Goal: Information Seeking & Learning: Learn about a topic

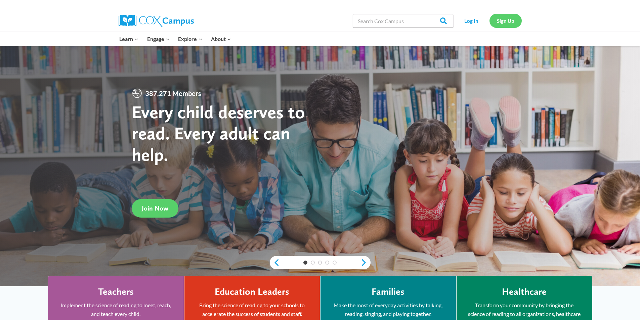
click at [501, 17] on link "Sign Up" at bounding box center [505, 21] width 32 height 14
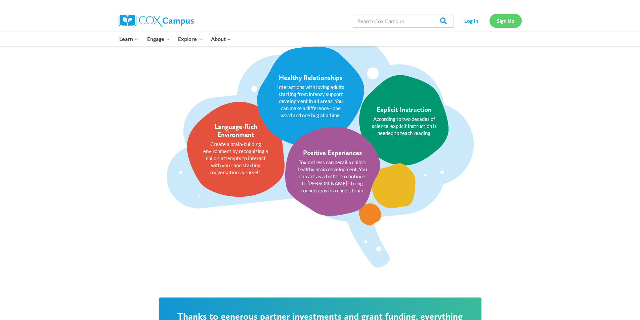
scroll to position [1074, 0]
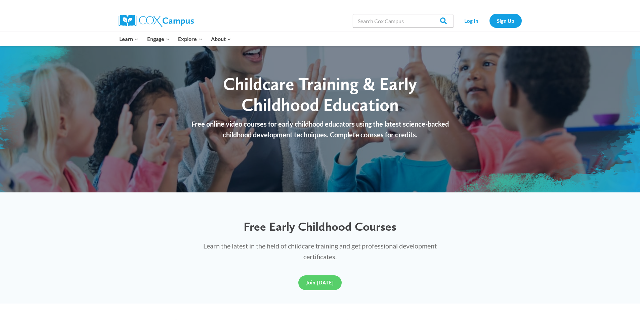
scroll to position [34, 0]
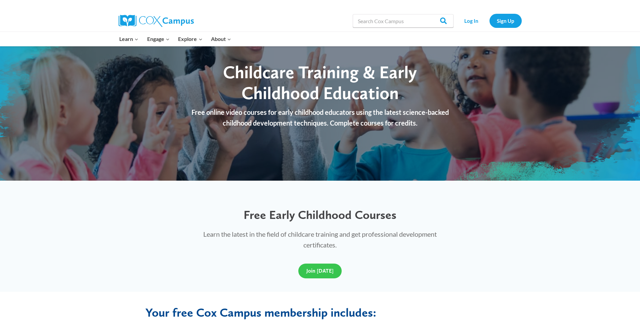
click at [327, 272] on span "Join [DATE]" at bounding box center [319, 271] width 27 height 6
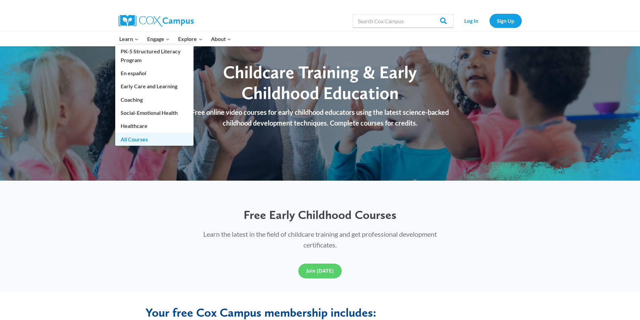
click at [131, 138] on link "All Courses" at bounding box center [154, 139] width 78 height 13
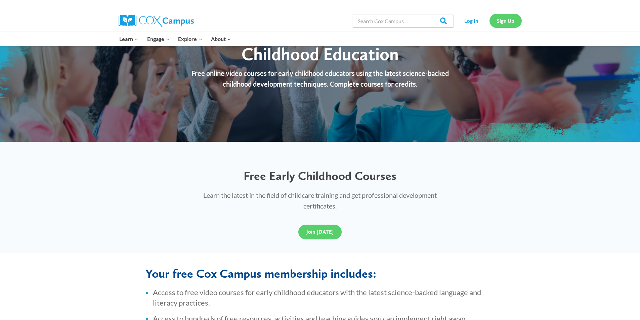
scroll to position [0, 0]
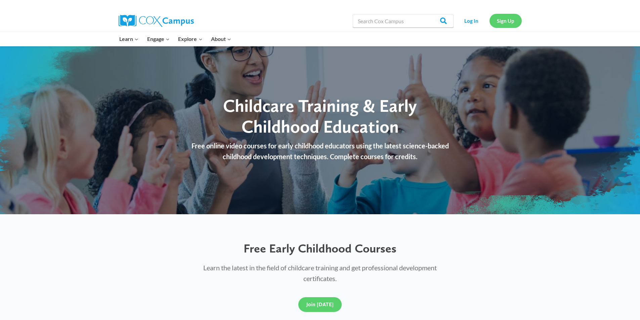
click at [511, 19] on link "Sign Up" at bounding box center [505, 21] width 32 height 14
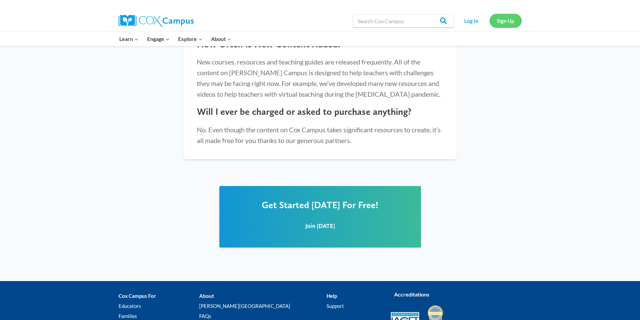
scroll to position [803, 0]
